Goal: Task Accomplishment & Management: Manage account settings

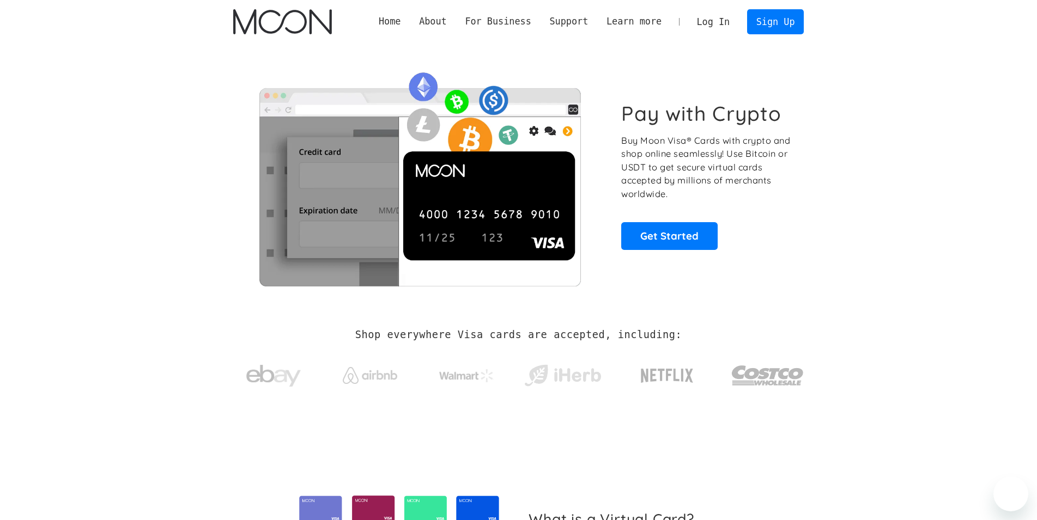
click at [724, 18] on link "Log In" at bounding box center [713, 22] width 51 height 24
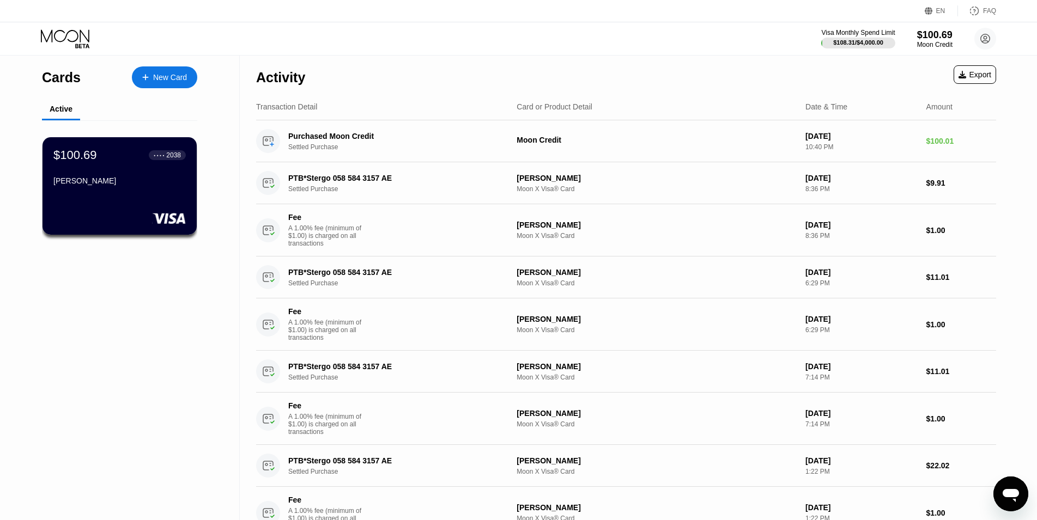
click at [167, 175] on div "$100.69 ● ● ● ● 2038 [PERSON_NAME]" at bounding box center [119, 168] width 132 height 41
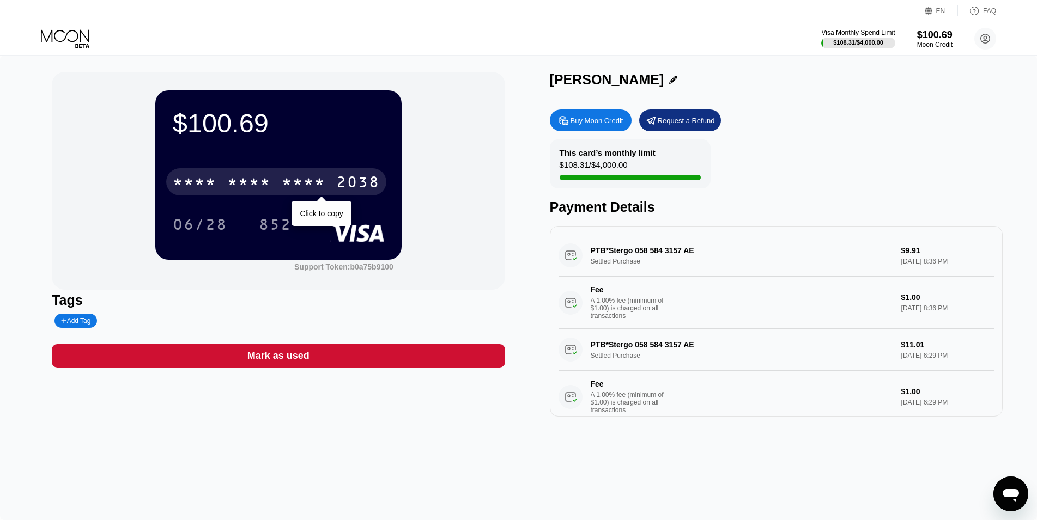
click at [266, 189] on div "* * * *" at bounding box center [249, 183] width 44 height 17
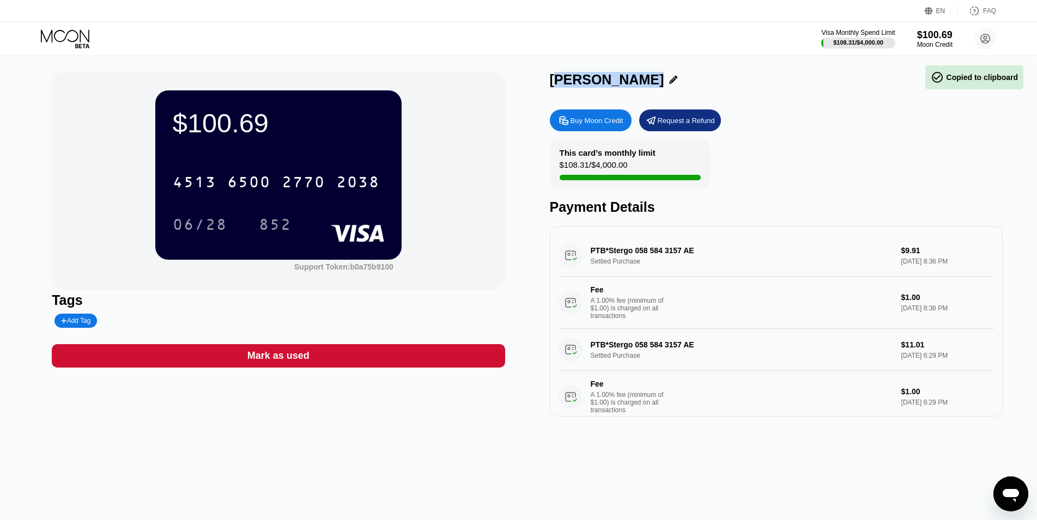
drag, startPoint x: 639, startPoint y: 81, endPoint x: 469, endPoint y: 83, distance: 170.0
click at [469, 83] on div "$100.69 4513 6500 2770 2038 06/28 852 Support Token: b0a75b9100 Tags Add Tag Ma…" at bounding box center [518, 244] width 933 height 345
copy div "olkan Volkan"
click at [560, 83] on div "Holkan Volkan" at bounding box center [607, 80] width 114 height 16
drag, startPoint x: 552, startPoint y: 80, endPoint x: 640, endPoint y: 79, distance: 87.7
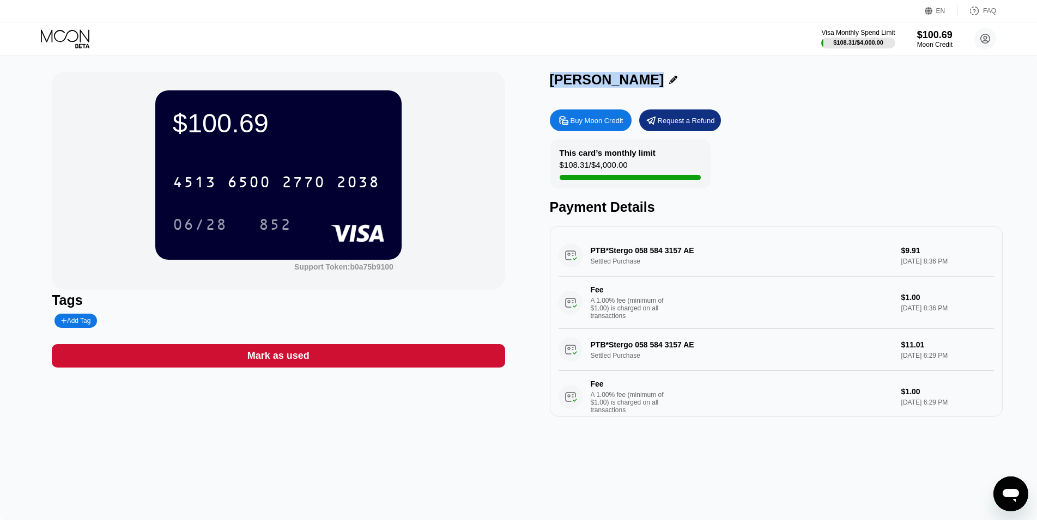
click at [640, 79] on div "Holkan Volkan" at bounding box center [776, 80] width 453 height 16
copy div "Holkan Volkan"
click at [222, 226] on div "06/28" at bounding box center [200, 225] width 54 height 17
